Goal: Navigation & Orientation: Find specific page/section

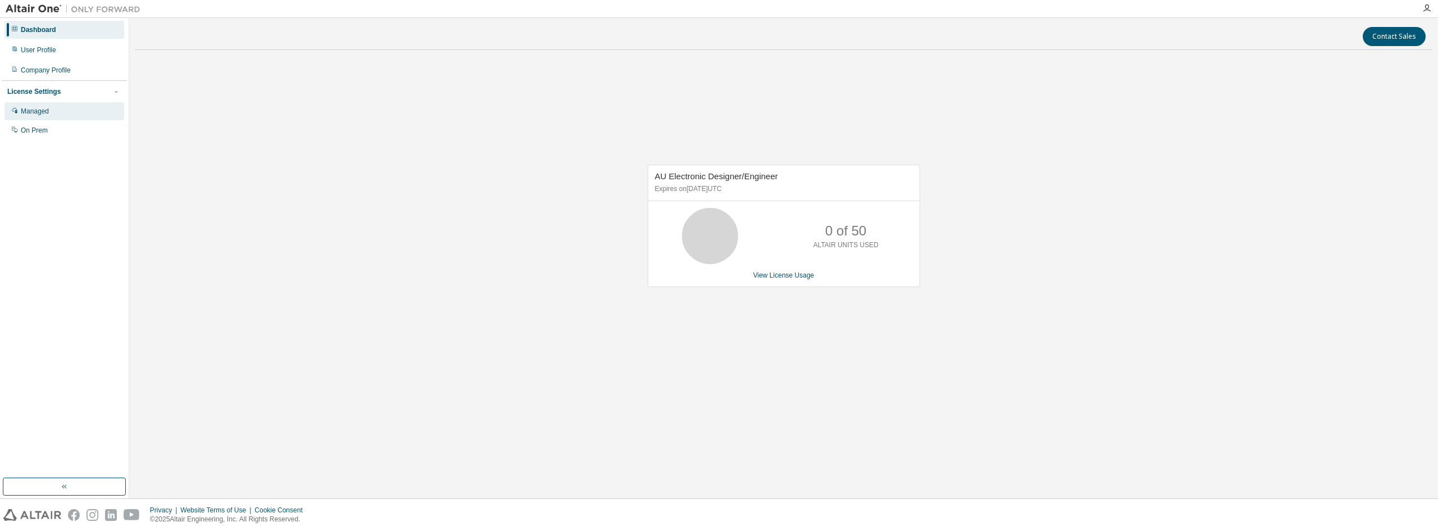
click at [45, 110] on div "Managed" at bounding box center [35, 111] width 28 height 9
